Goal: Information Seeking & Learning: Learn about a topic

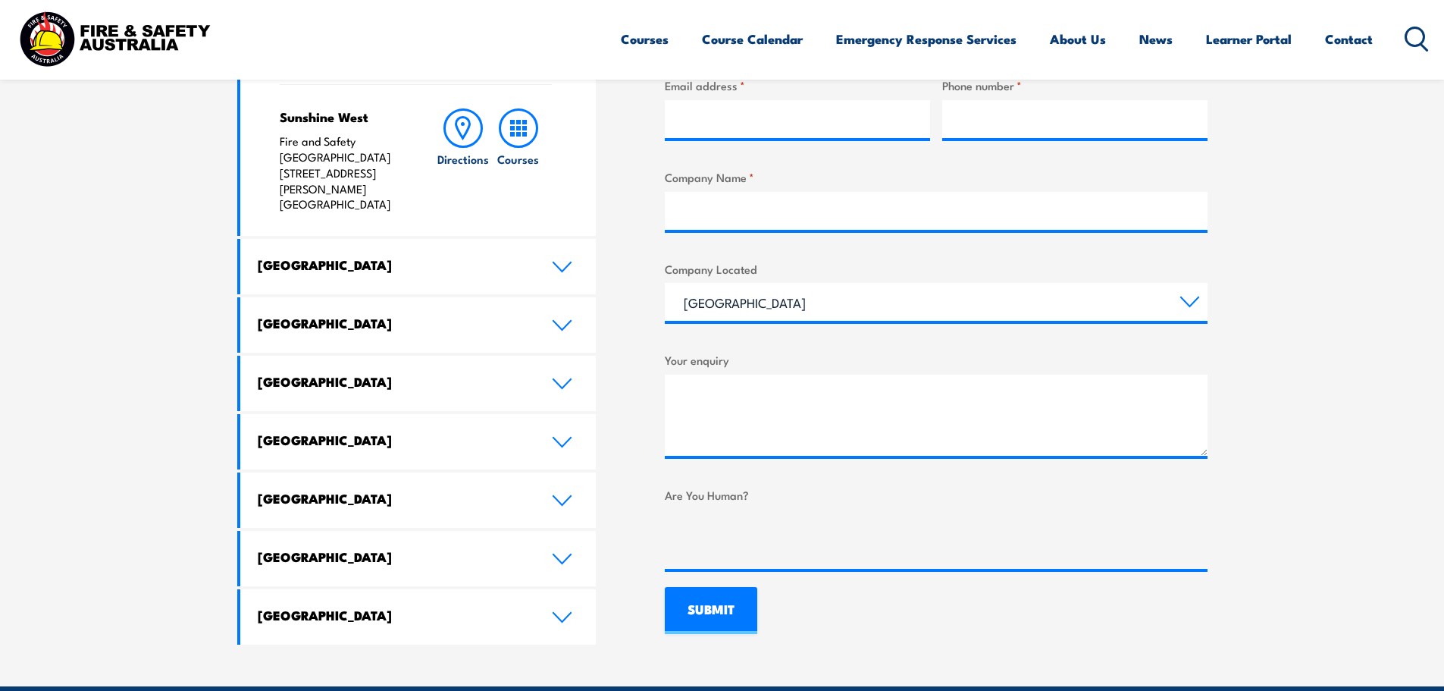
scroll to position [758, 0]
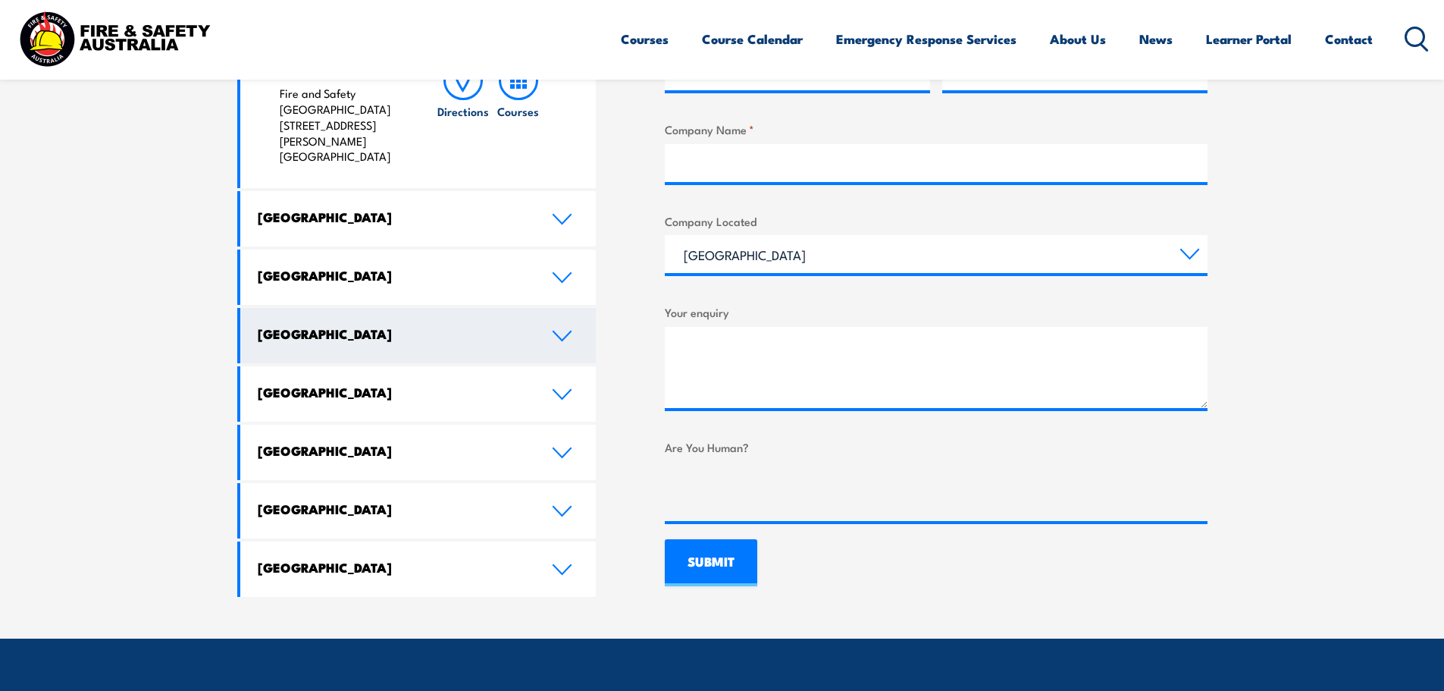
click at [568, 330] on icon at bounding box center [562, 336] width 20 height 12
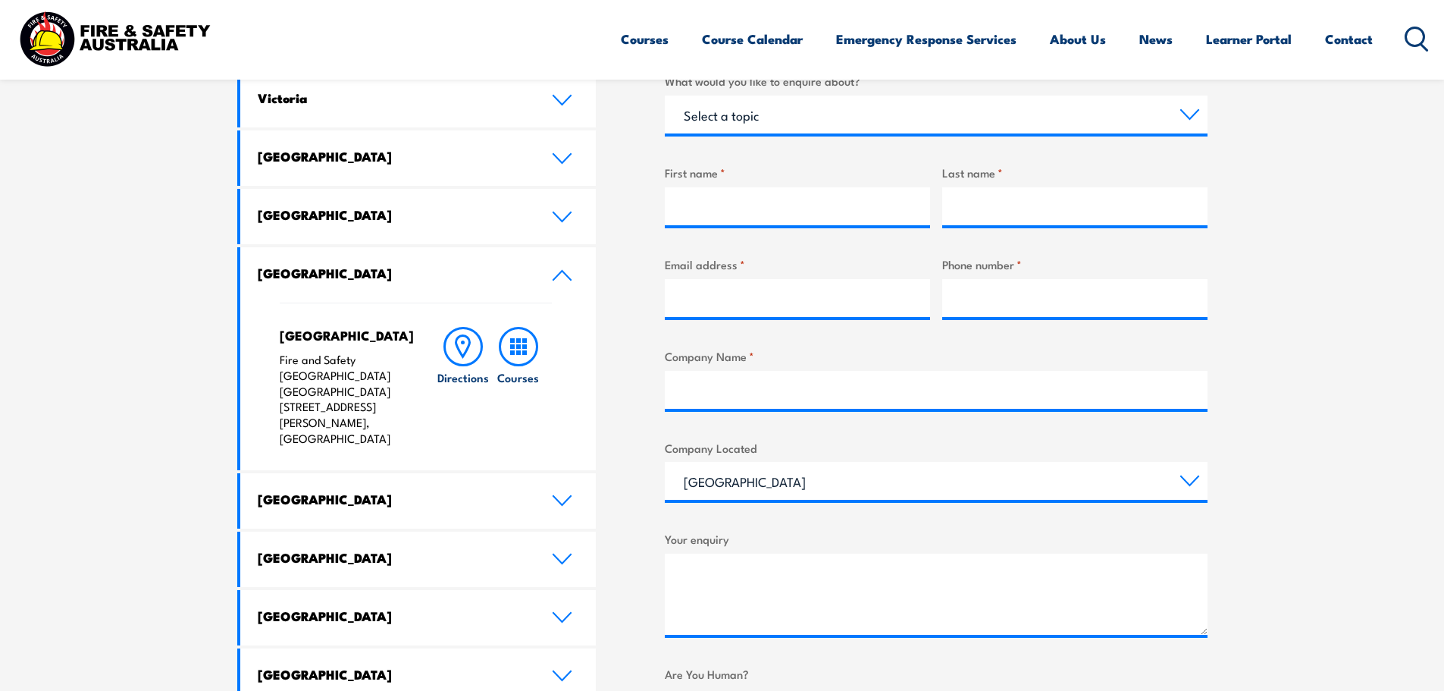
scroll to position [531, 0]
click at [340, 374] on p "Fire and Safety Australia WHS Centre 128 Farrington Road, North Lake WA 6163" at bounding box center [343, 400] width 127 height 95
click at [514, 342] on rect at bounding box center [512, 341] width 5 height 5
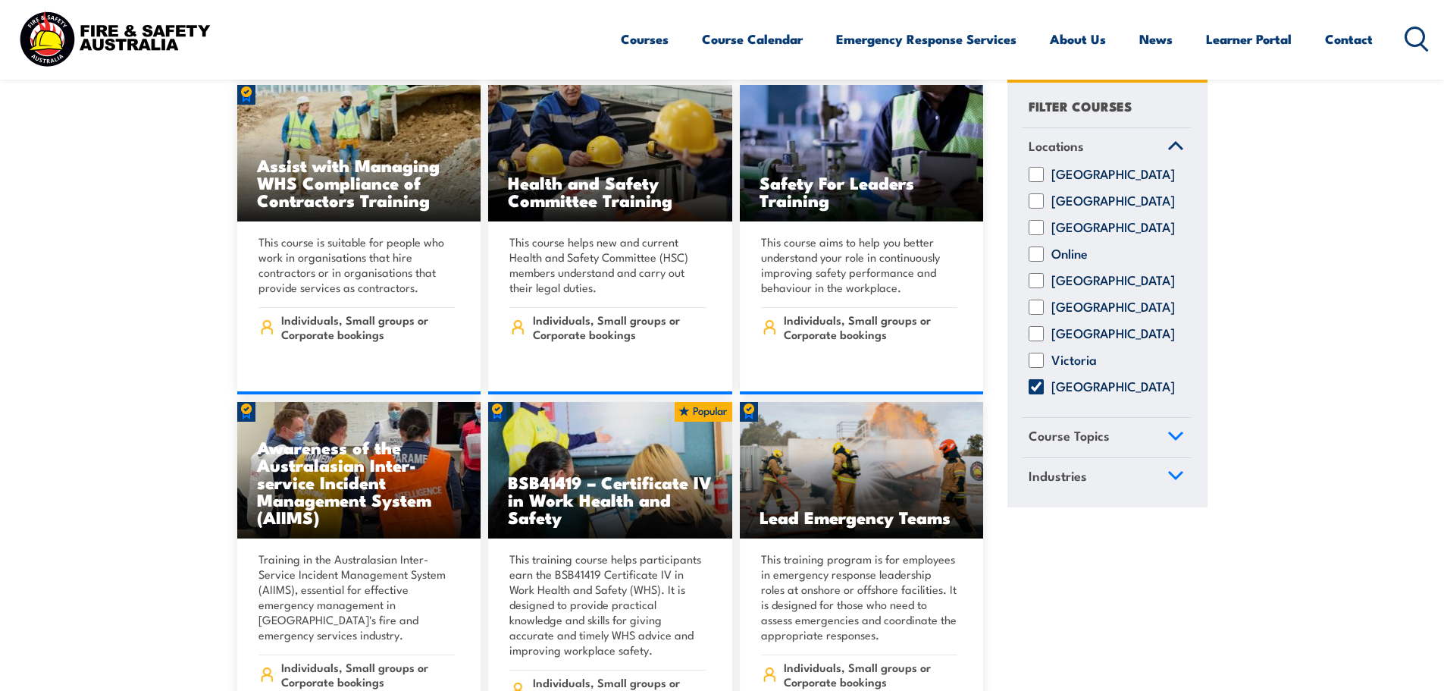
scroll to position [4928, 0]
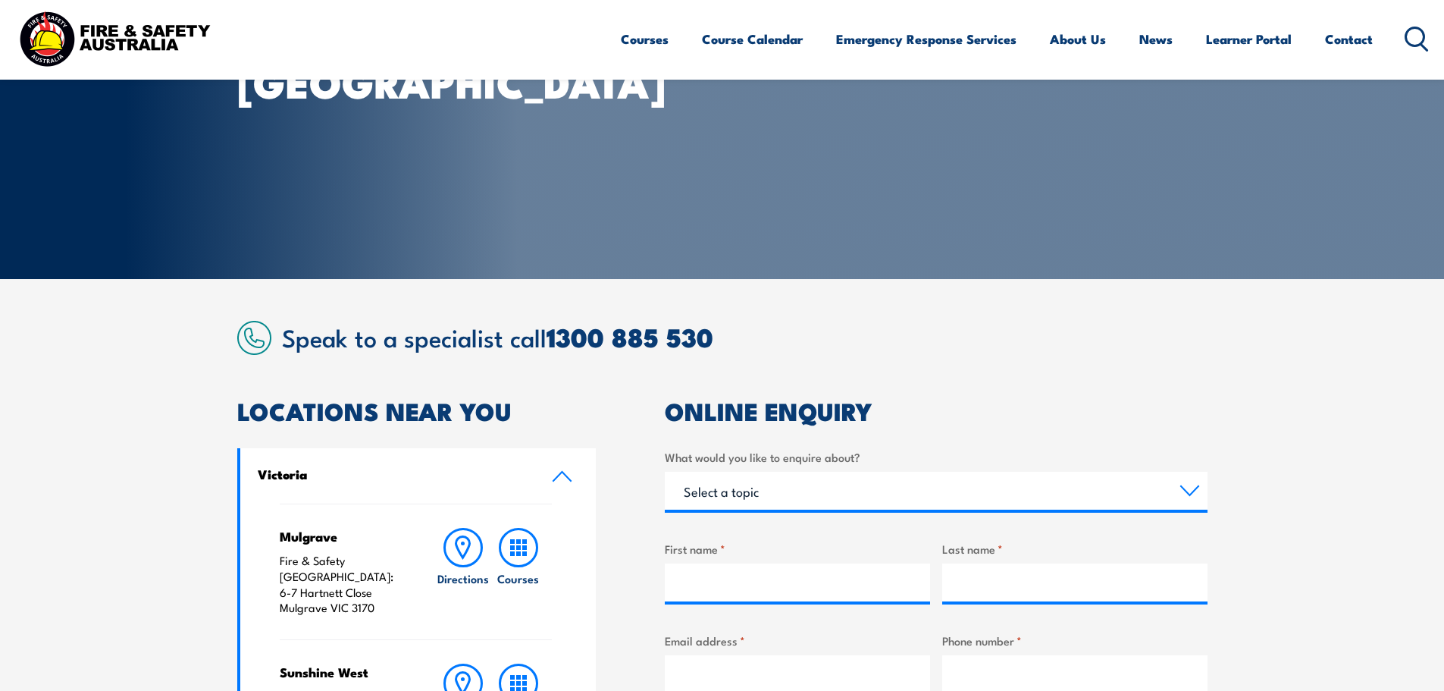
scroll to position [152, 0]
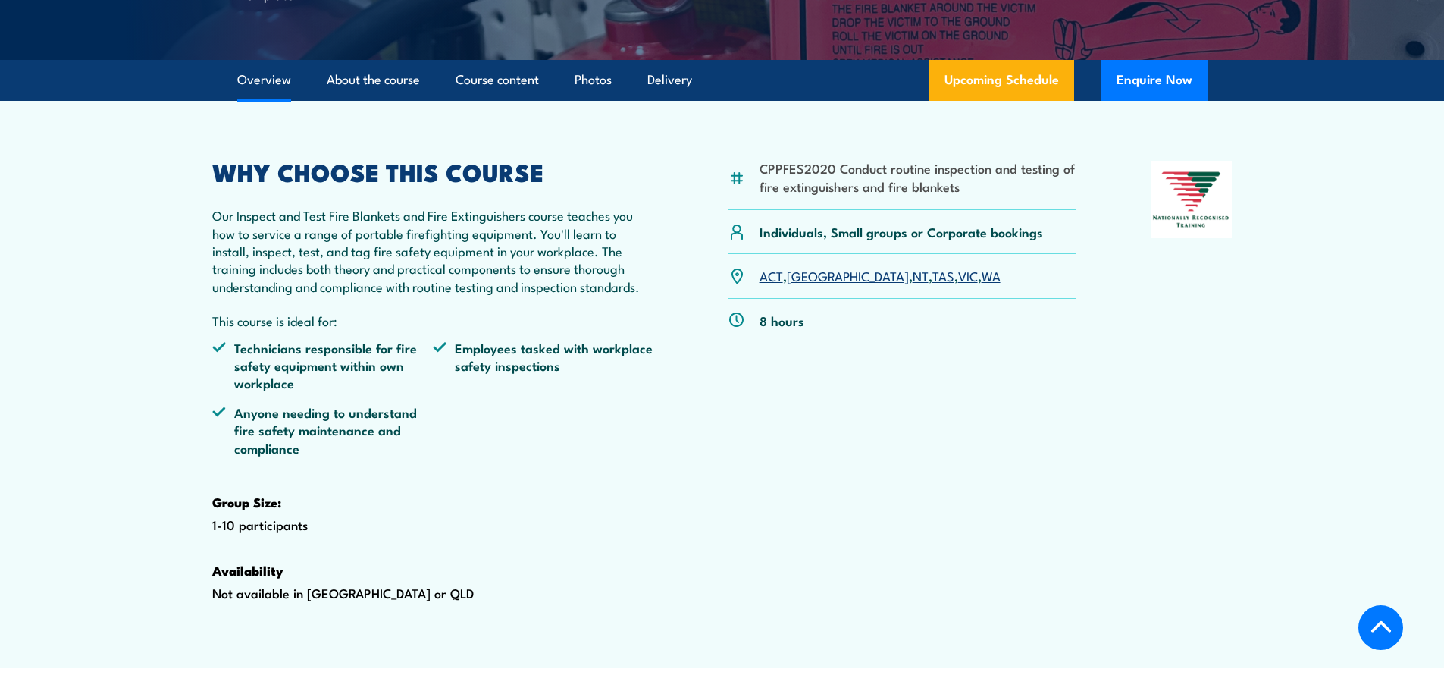
scroll to position [455, 0]
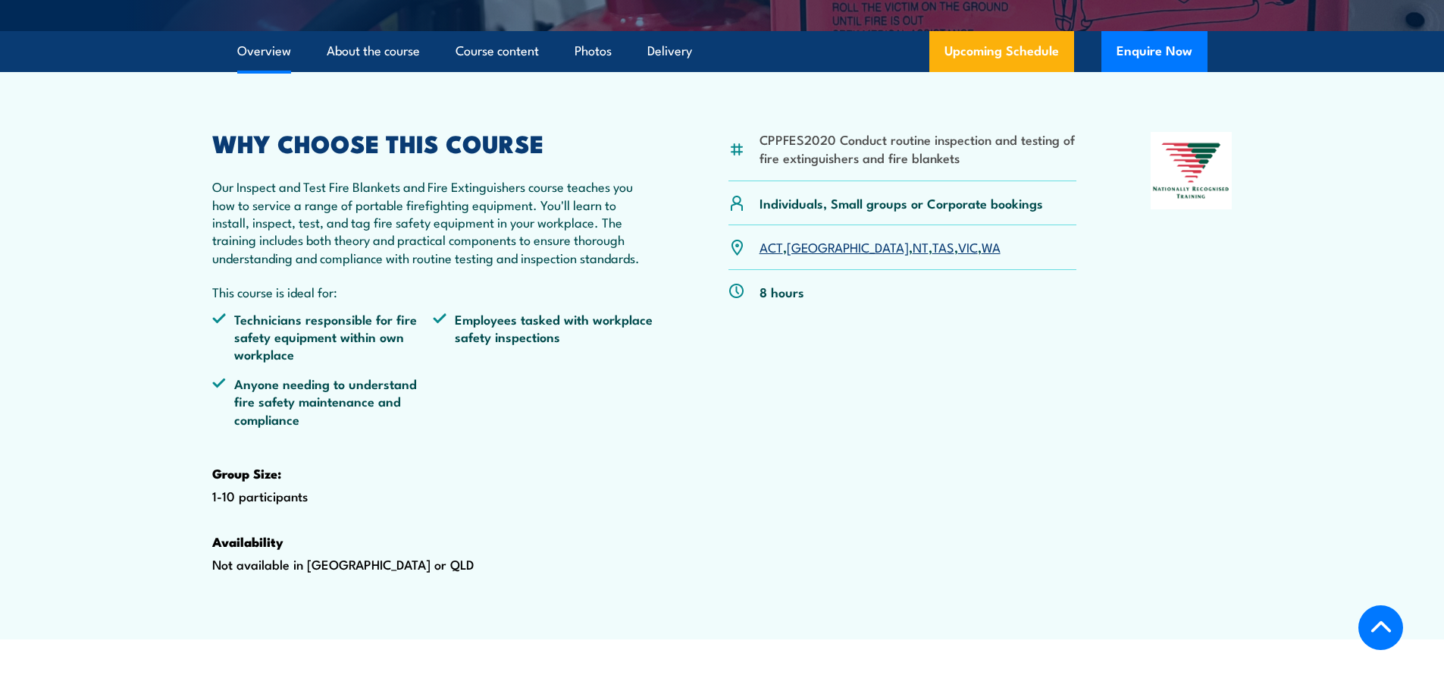
click at [982, 255] on link "WA" at bounding box center [991, 246] width 19 height 18
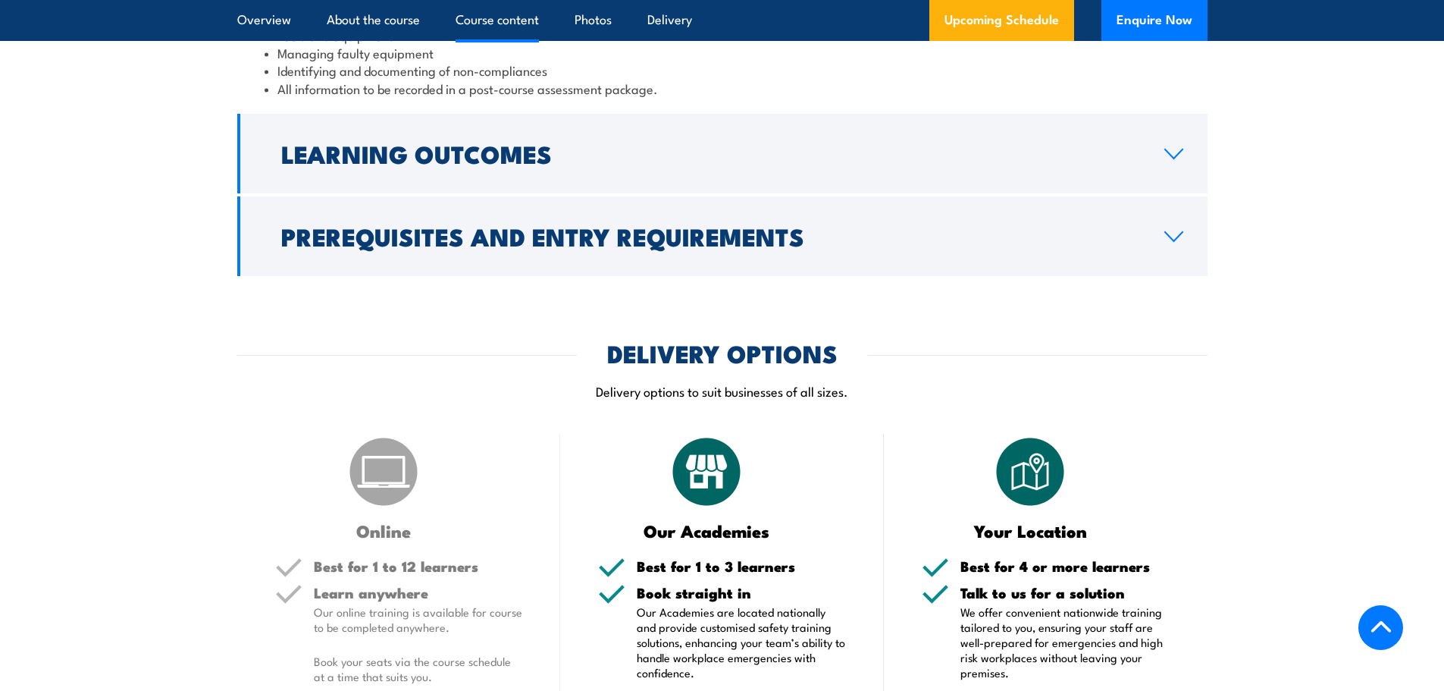
scroll to position [1830, 0]
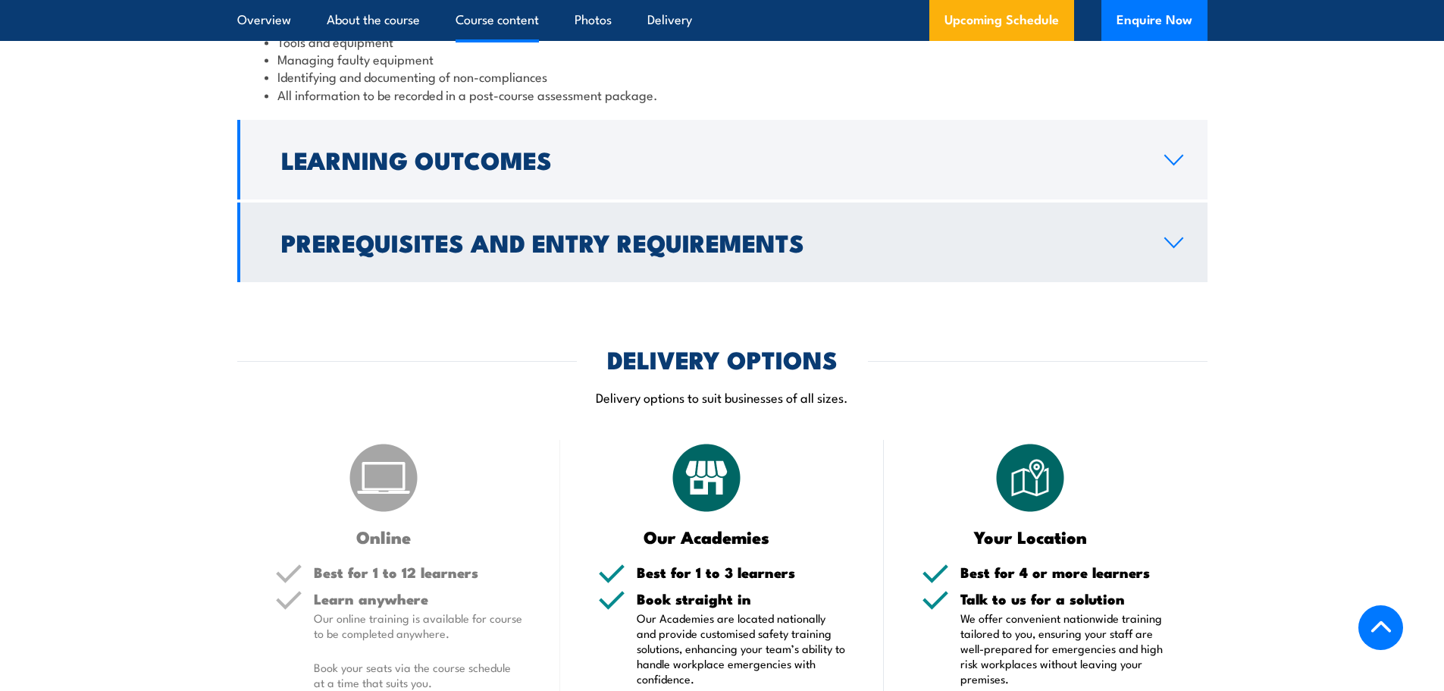
click at [1181, 249] on icon at bounding box center [1174, 243] width 20 height 12
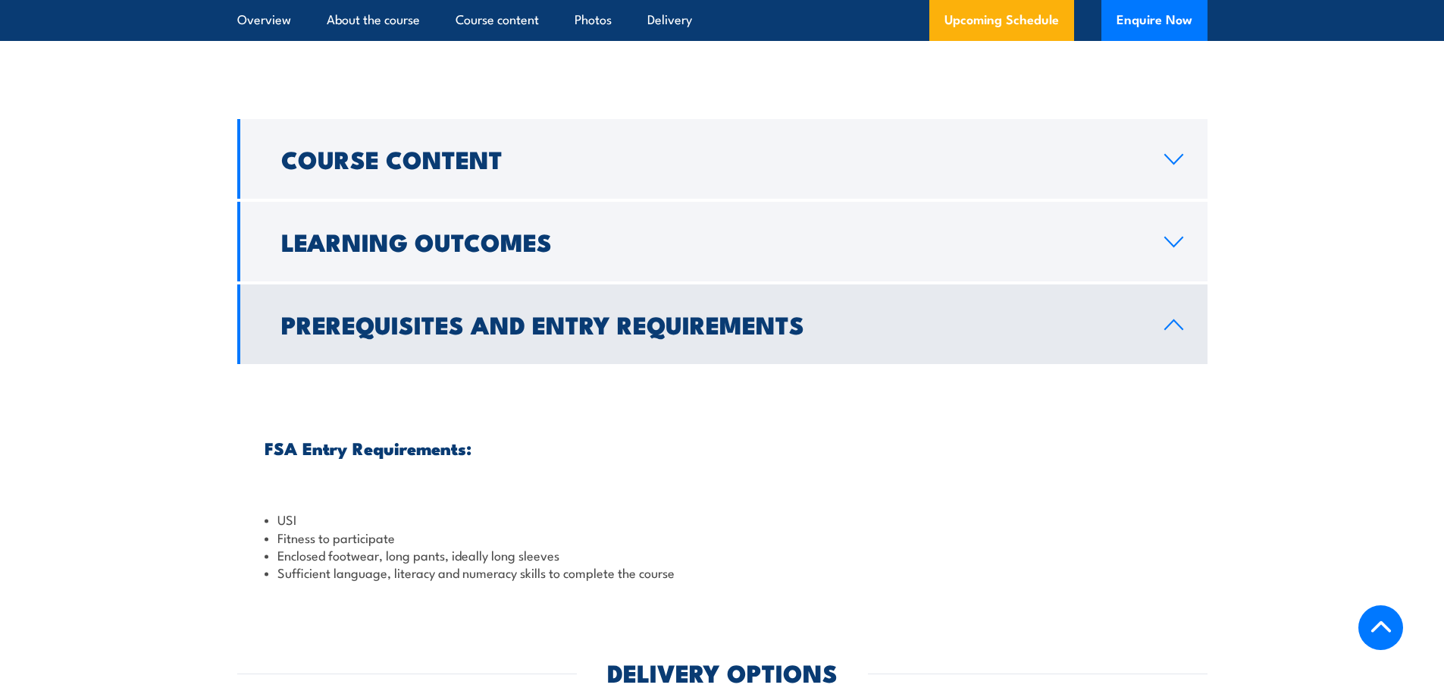
scroll to position [1418, 0]
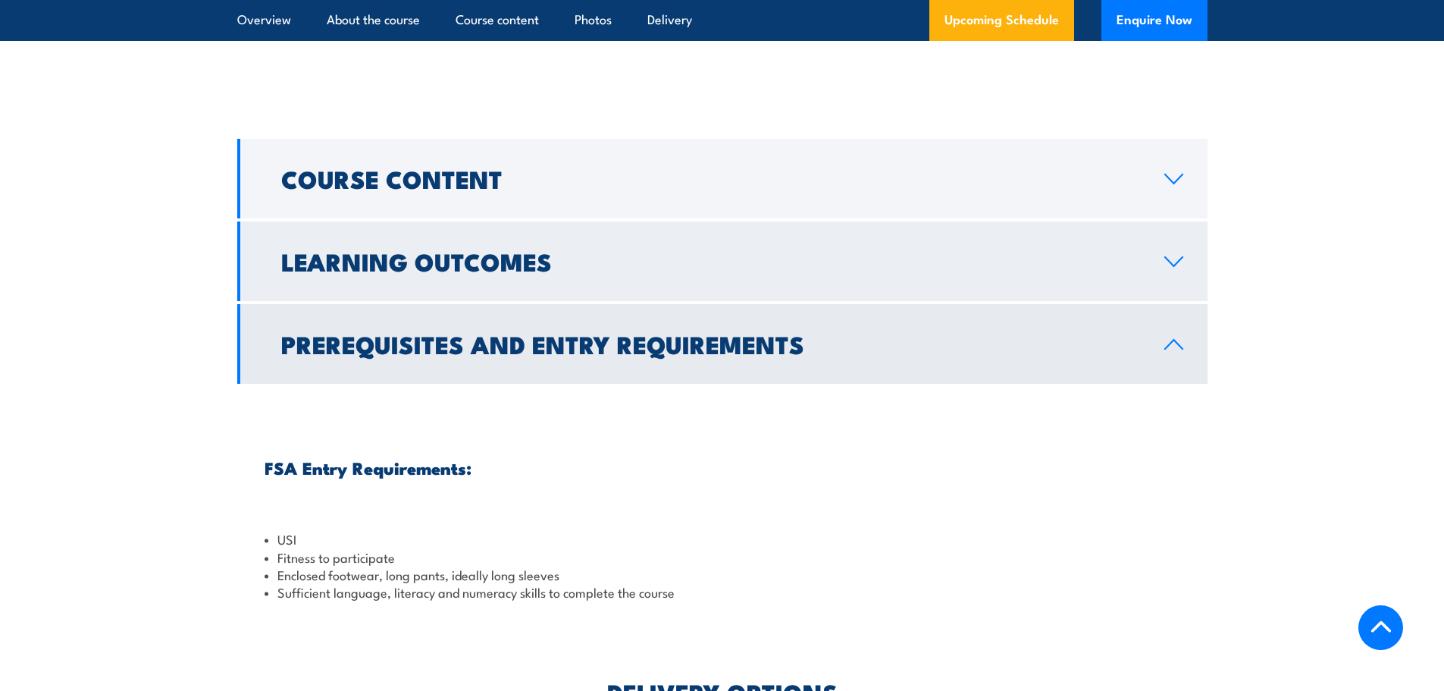
click at [1203, 301] on link "Learning Outcomes" at bounding box center [722, 261] width 970 height 80
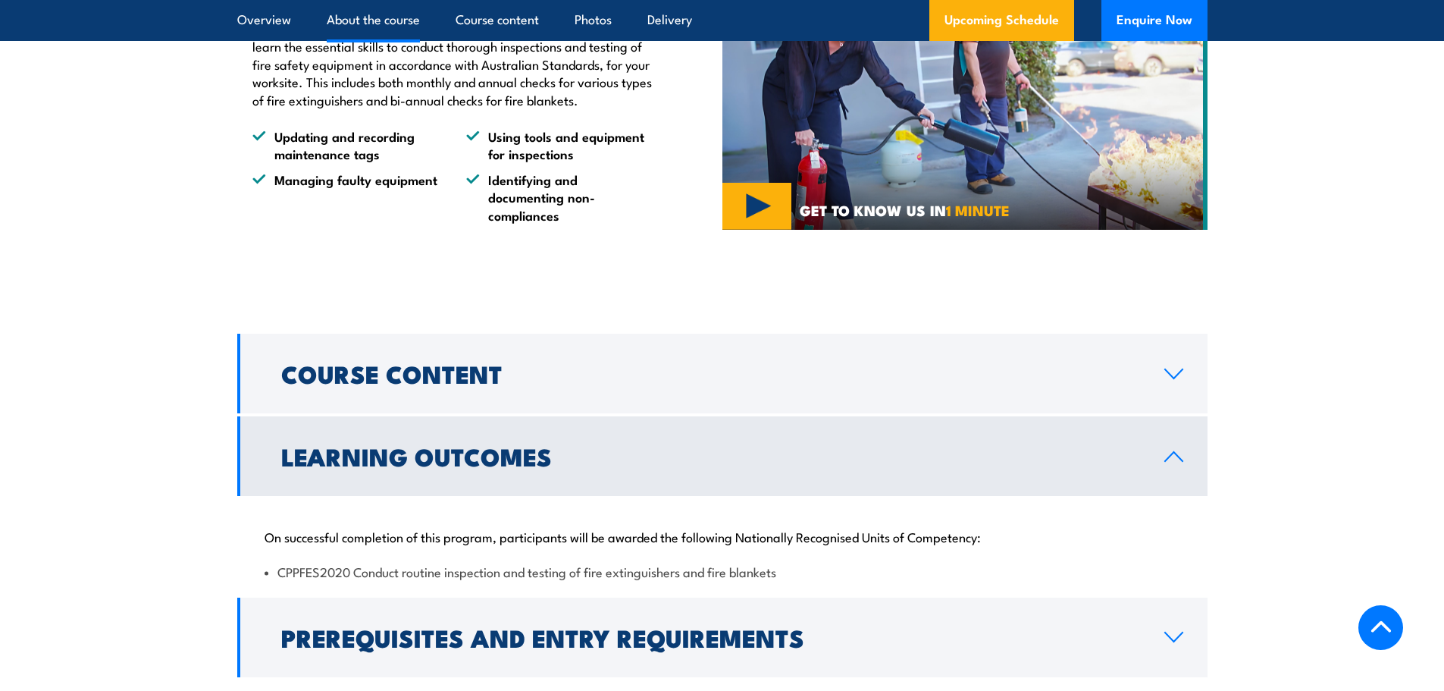
scroll to position [1190, 0]
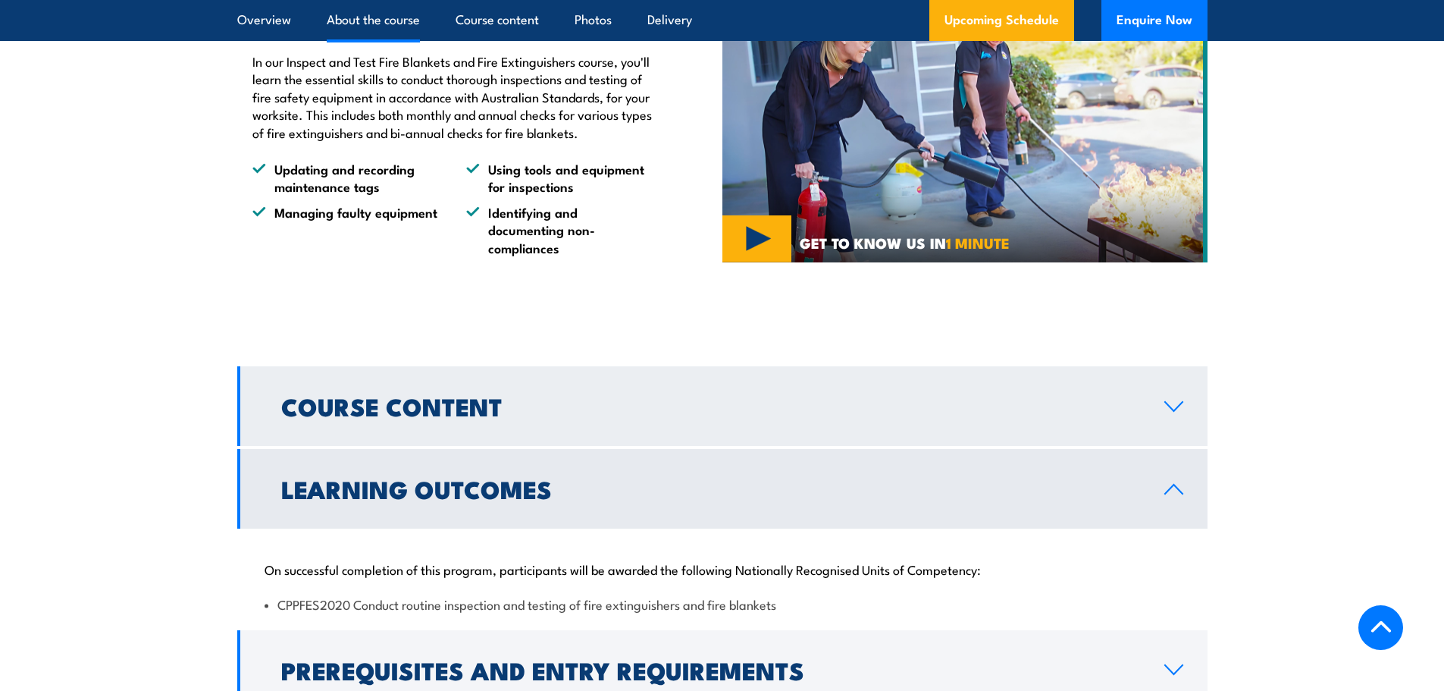
click at [1154, 446] on link "Course Content" at bounding box center [722, 406] width 970 height 80
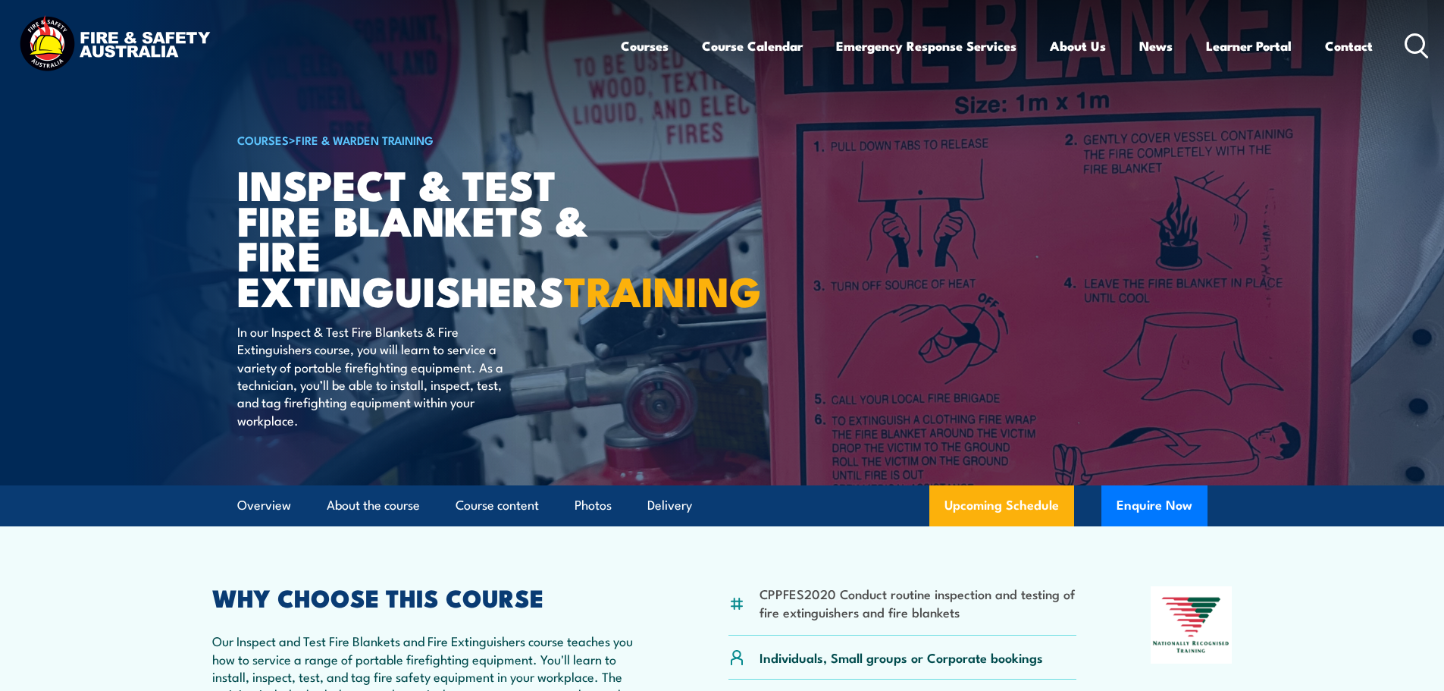
scroll to position [0, 0]
